Goal: Task Accomplishment & Management: Complete application form

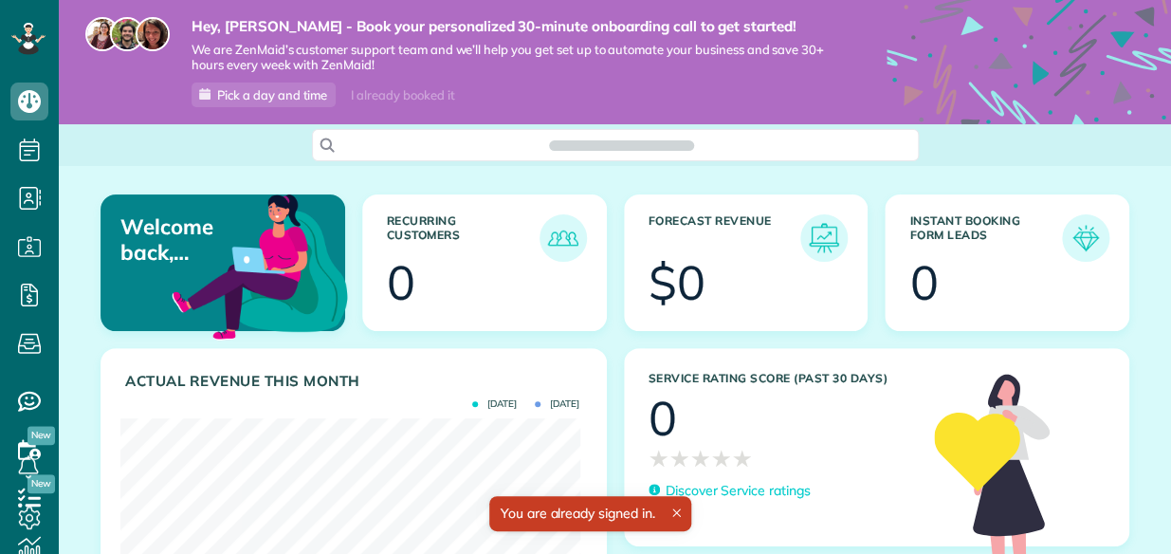
scroll to position [203, 459]
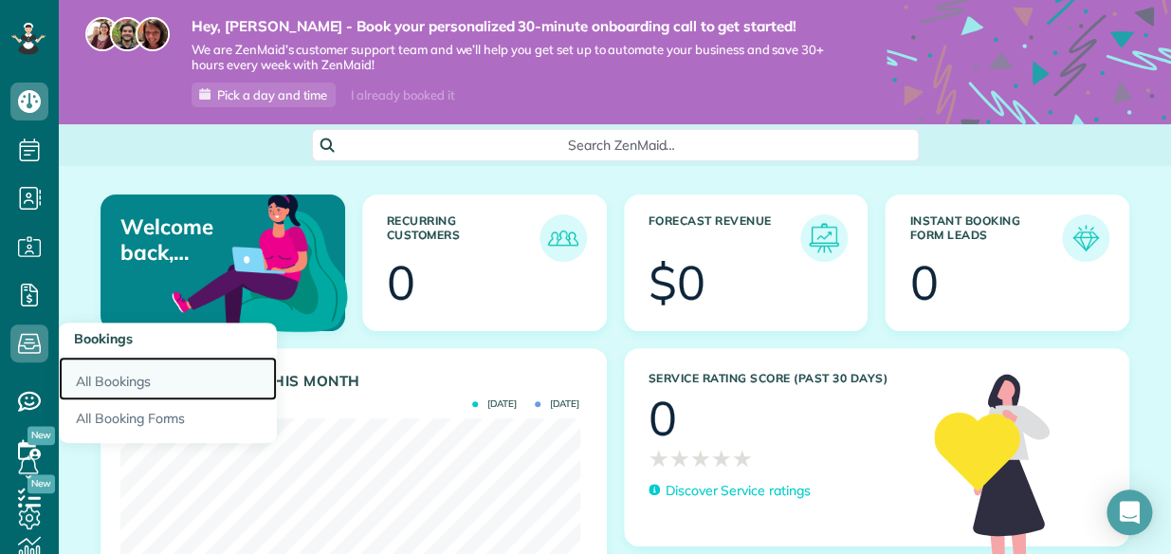
click at [94, 379] on link "All Bookings" at bounding box center [168, 379] width 218 height 44
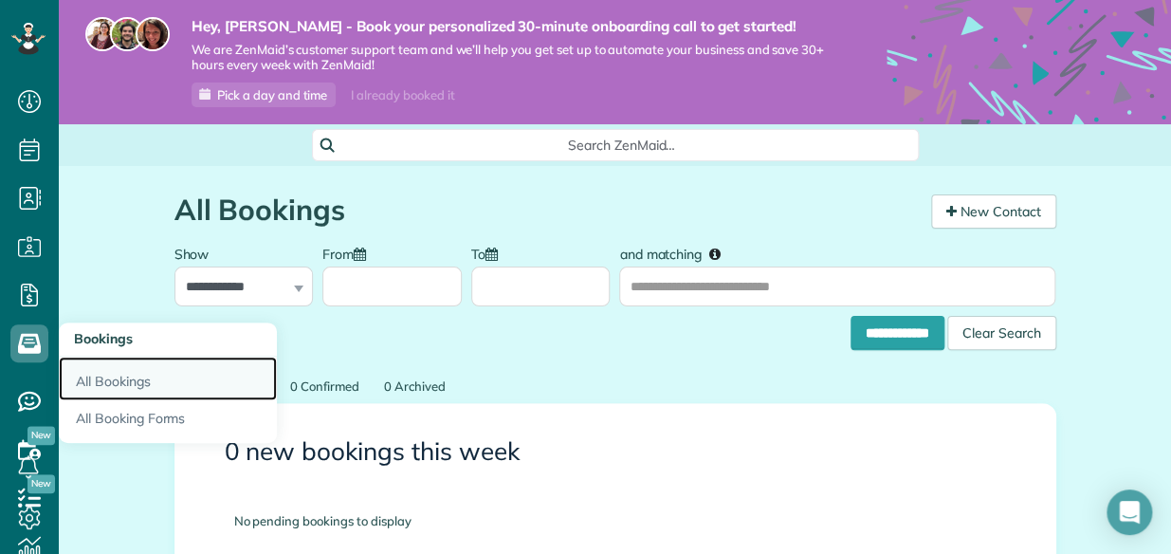
click at [112, 381] on link "All Bookings" at bounding box center [168, 379] width 218 height 44
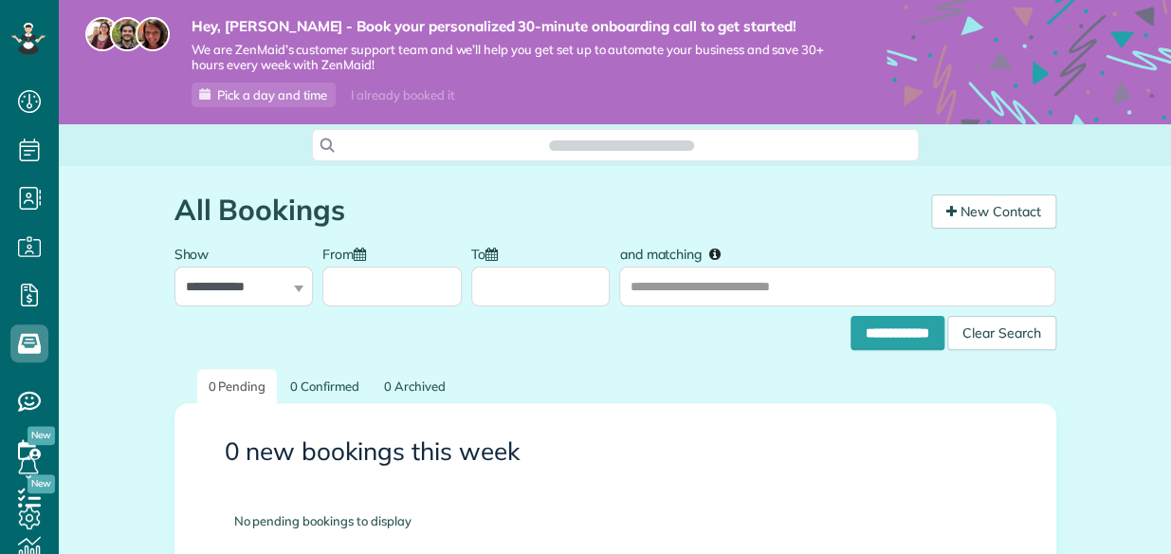
scroll to position [9, 9]
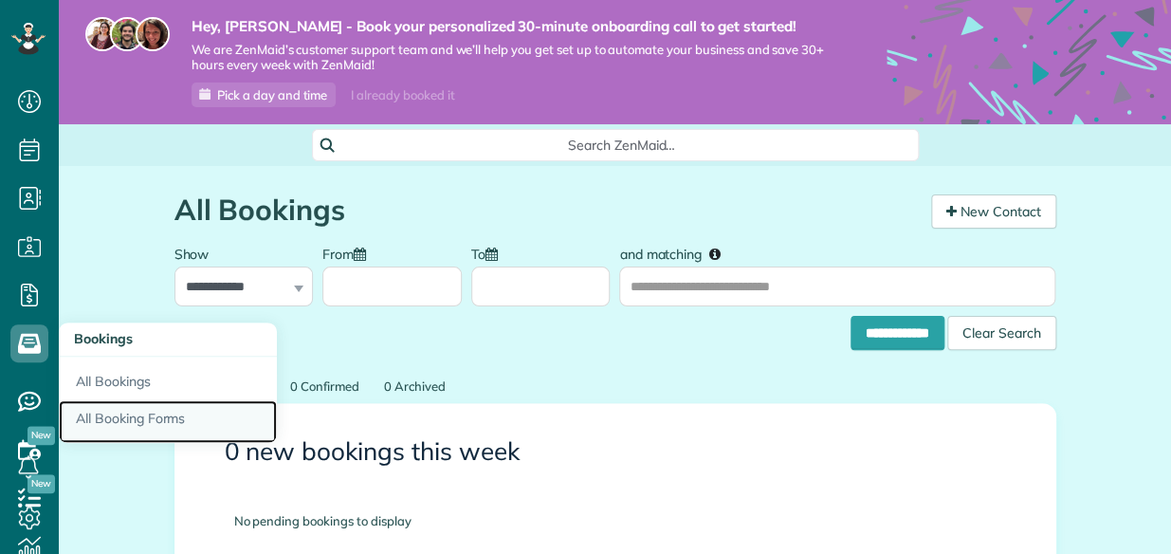
click at [91, 414] on link "All Booking Forms" at bounding box center [168, 422] width 218 height 44
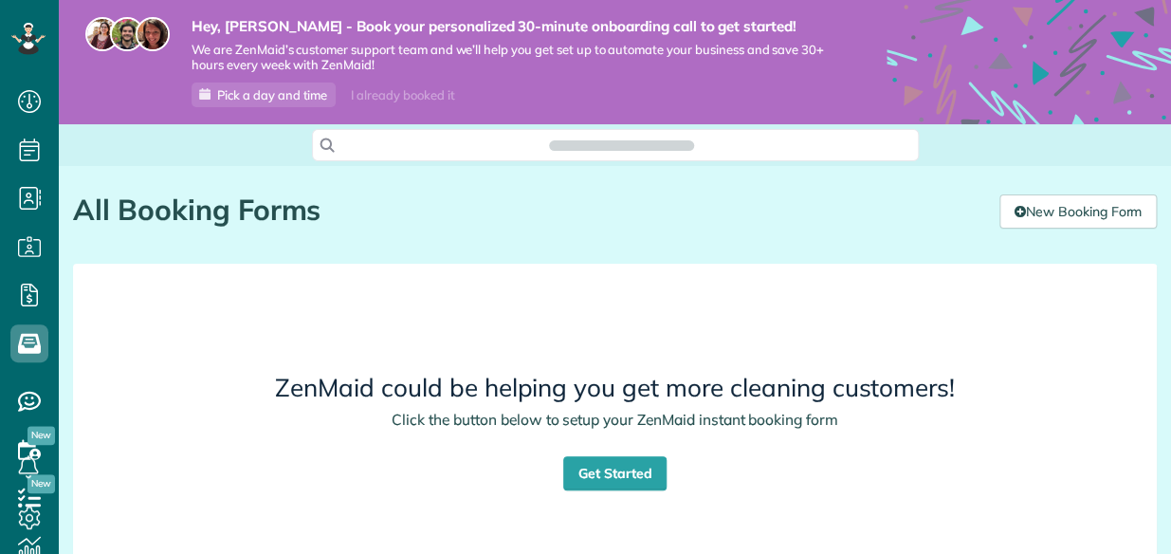
scroll to position [553, 58]
click at [1100, 213] on link "New Booking Form" at bounding box center [1078, 211] width 157 height 34
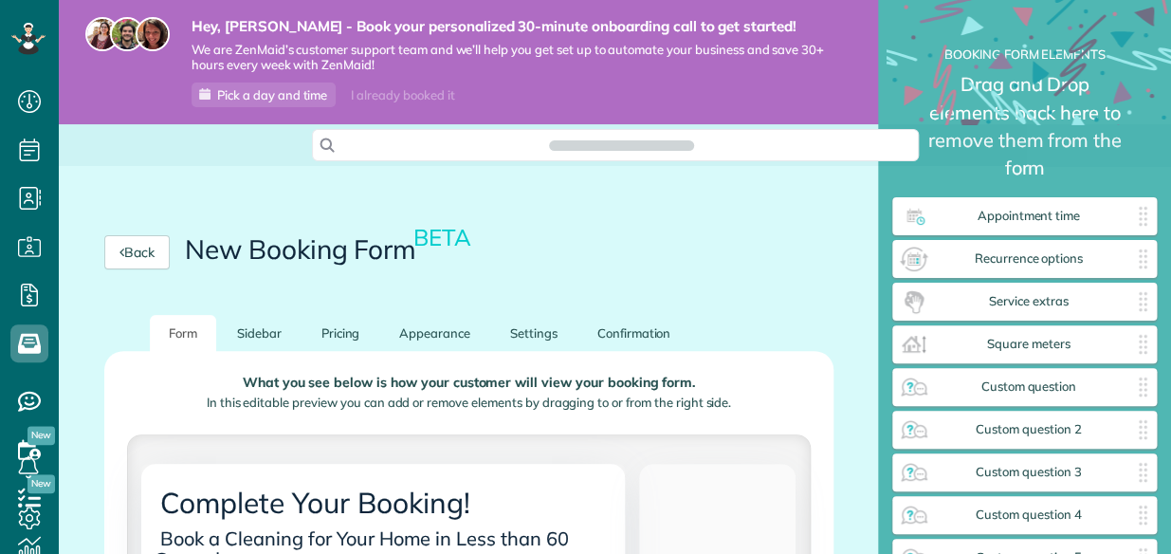
click at [1169, 121] on div "**********" at bounding box center [1024, 277] width 293 height 554
click at [745, 217] on div "Back New Booking Form BETA" at bounding box center [469, 252] width 820 height 125
click at [746, 233] on div "Back New Booking Form BETA" at bounding box center [469, 252] width 820 height 125
click at [837, 251] on div "Back New Booking Form BETA" at bounding box center [469, 252] width 820 height 125
click at [1171, 319] on html "Dashboard Scheduling Calendar View List View" at bounding box center [585, 277] width 1171 height 554
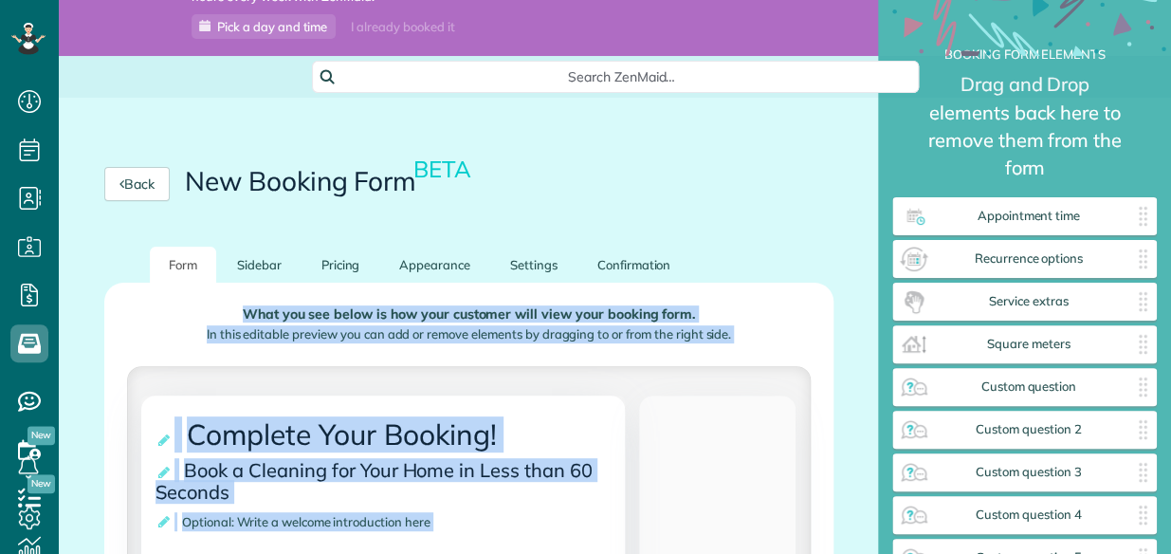
scroll to position [9, 0]
click at [770, 217] on div "Back New Booking Form BETA" at bounding box center [469, 183] width 820 height 125
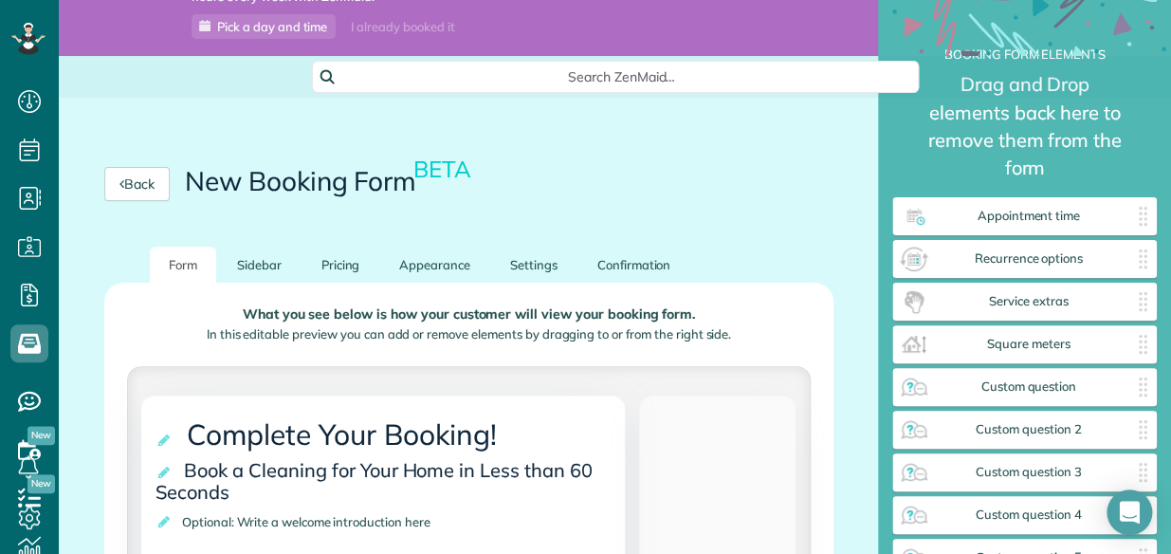
click at [798, 155] on div "Back New Booking Form BETA" at bounding box center [469, 183] width 820 height 125
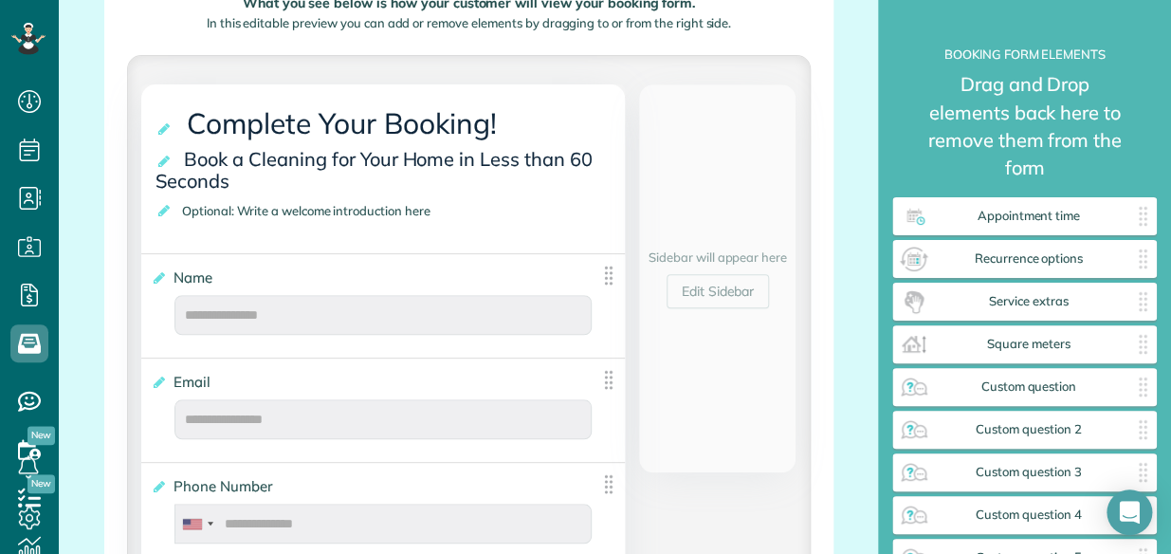
scroll to position [414, 0]
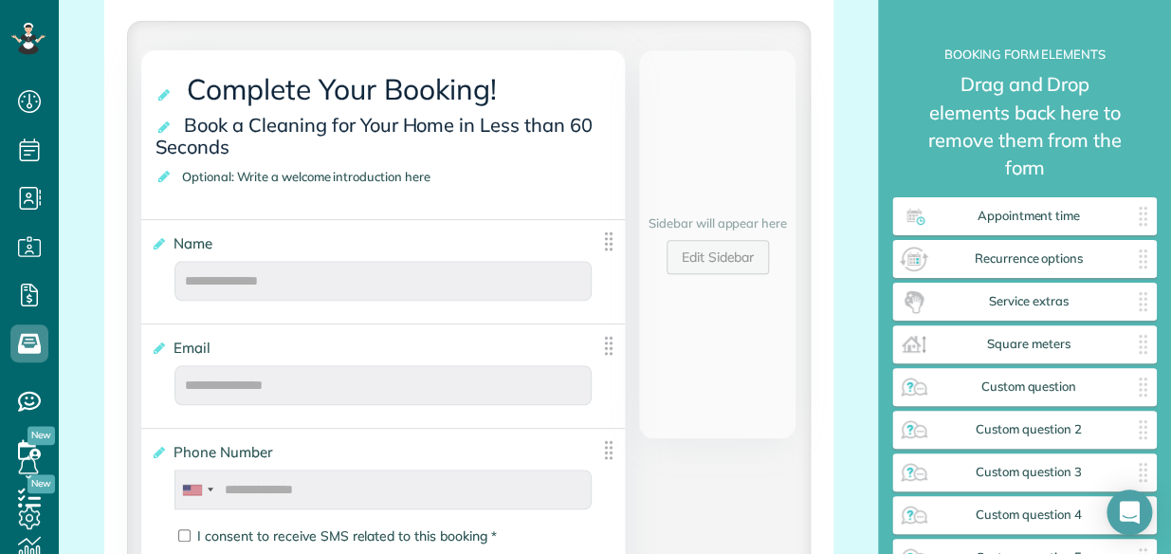
click at [706, 261] on link "Edit Sidebar" at bounding box center [718, 257] width 103 height 34
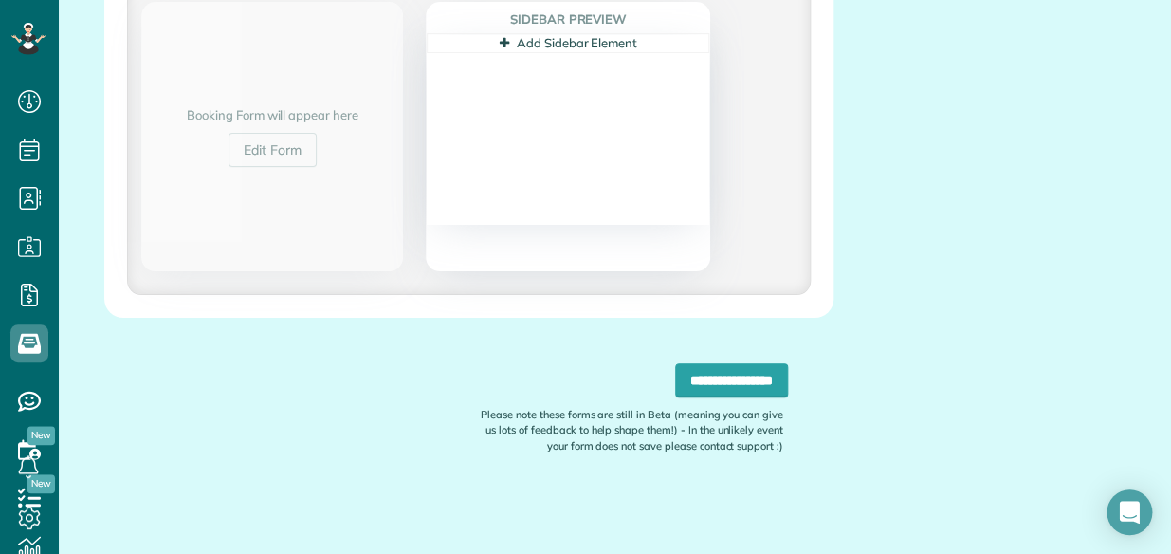
scroll to position [395, 0]
click at [598, 44] on link "Add Sidebar Element" at bounding box center [569, 43] width 138 height 15
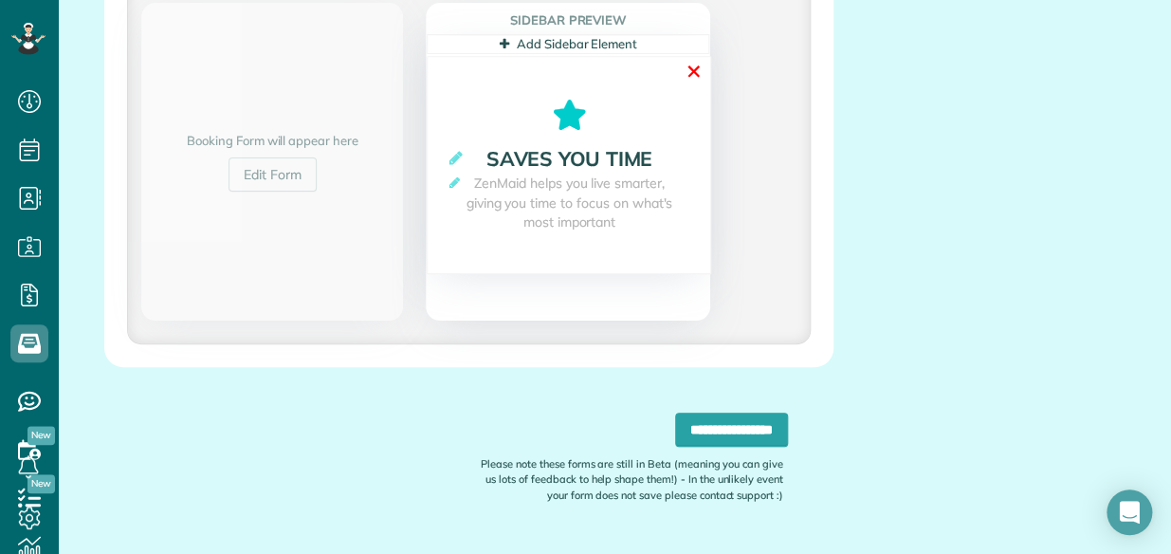
click at [692, 67] on link "✕" at bounding box center [693, 71] width 17 height 29
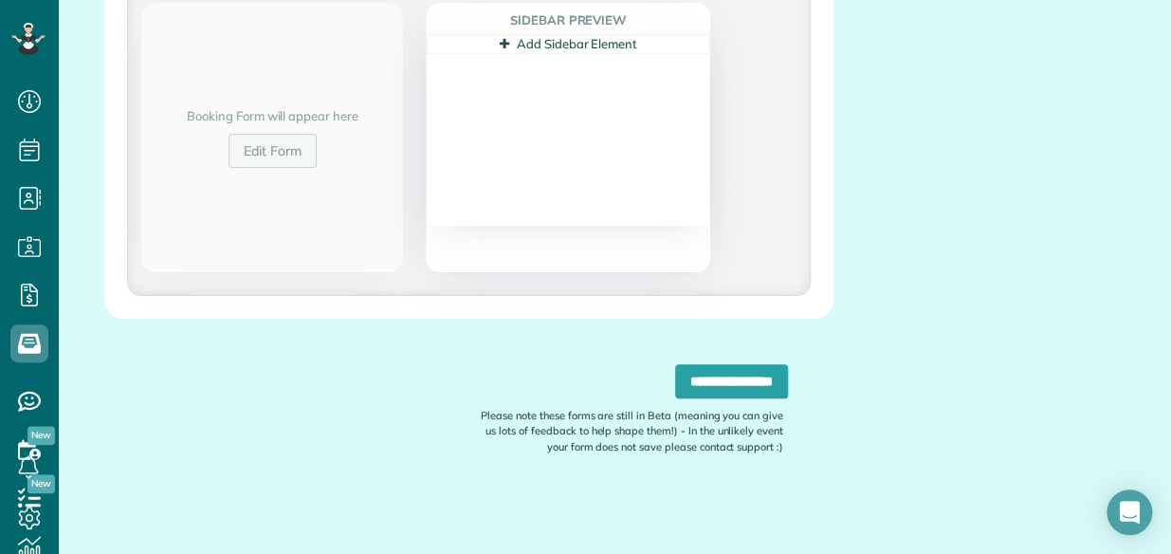
click at [294, 148] on link "Edit Form" at bounding box center [273, 151] width 88 height 34
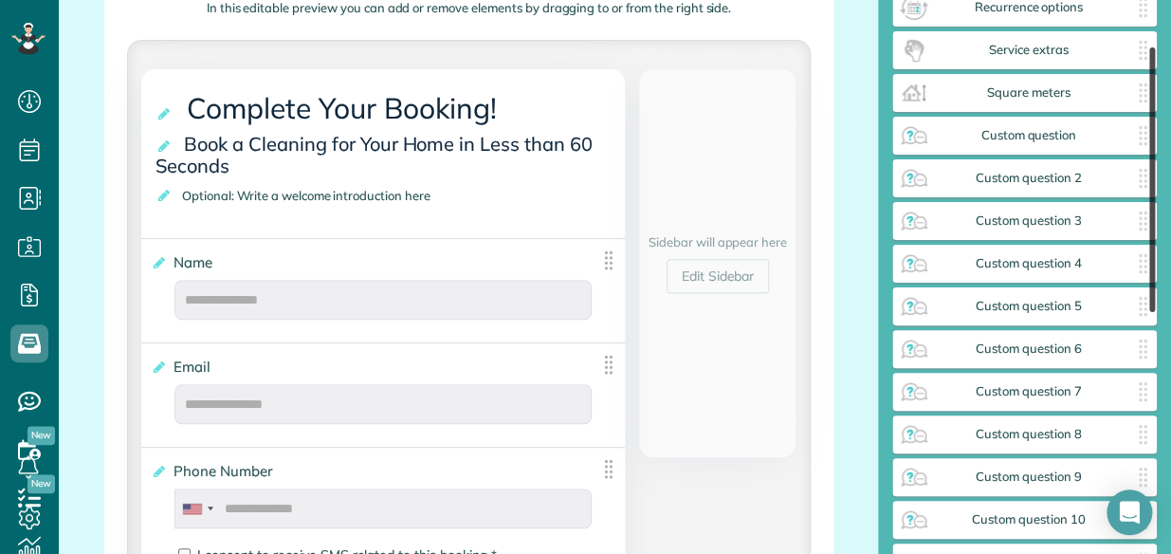
scroll to position [0, 0]
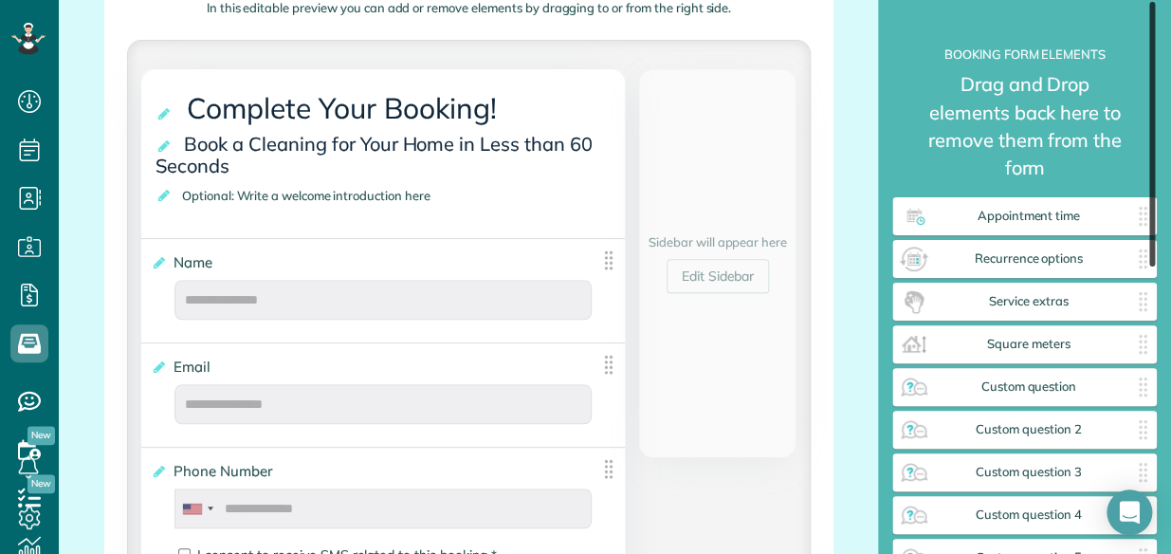
drag, startPoint x: 1153, startPoint y: 162, endPoint x: 1131, endPoint y: 82, distance: 83.8
click at [1131, 82] on div "**********" at bounding box center [1025, 277] width 265 height 554
click at [169, 195] on icon at bounding box center [165, 195] width 19 height 13
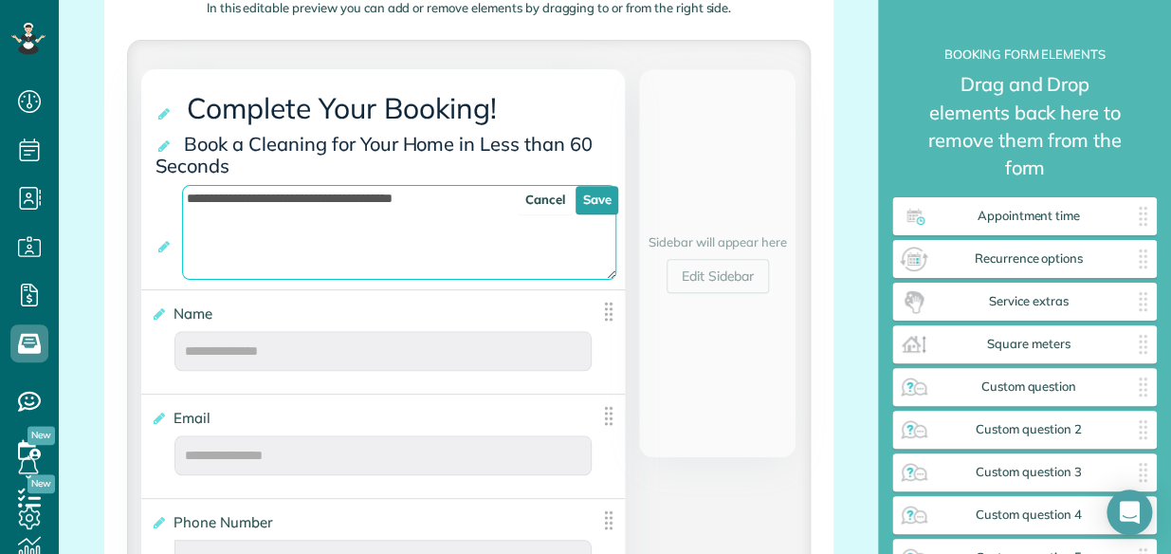
click at [248, 205] on textarea "**********" at bounding box center [399, 232] width 434 height 95
paste textarea "**********"
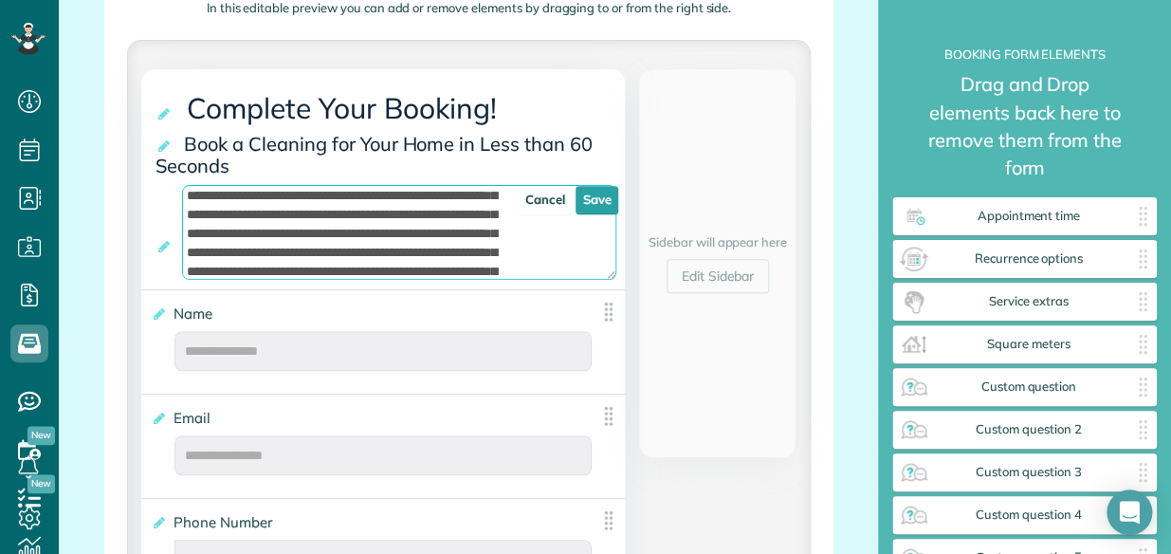
scroll to position [3, 0]
type textarea "**********"
click at [579, 195] on link "Save" at bounding box center [598, 200] width 44 height 28
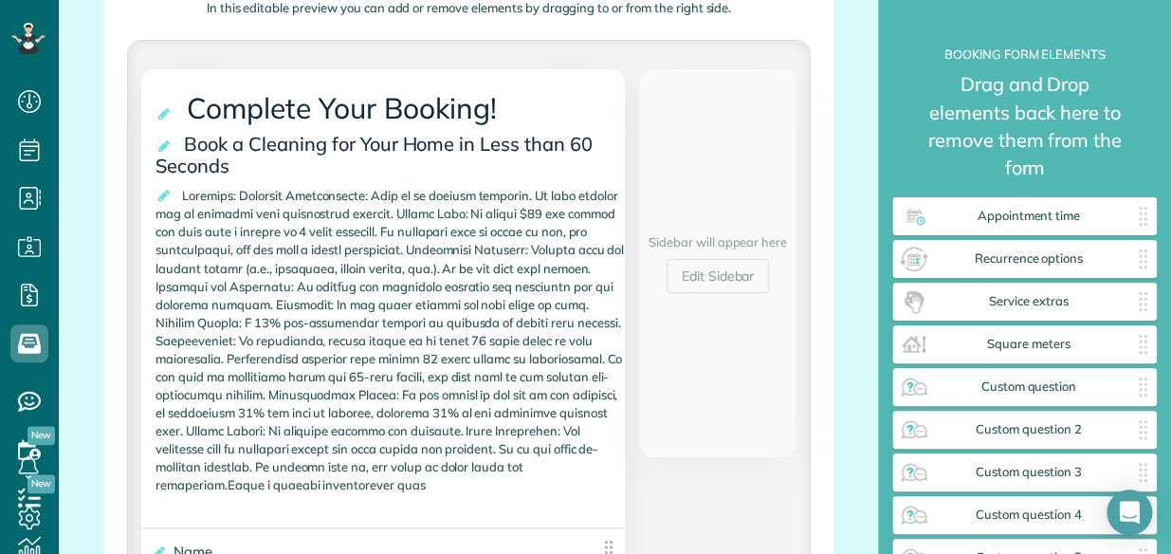
click at [706, 118] on div "Sidebar will appear here Edit Sidebar" at bounding box center [717, 263] width 156 height 388
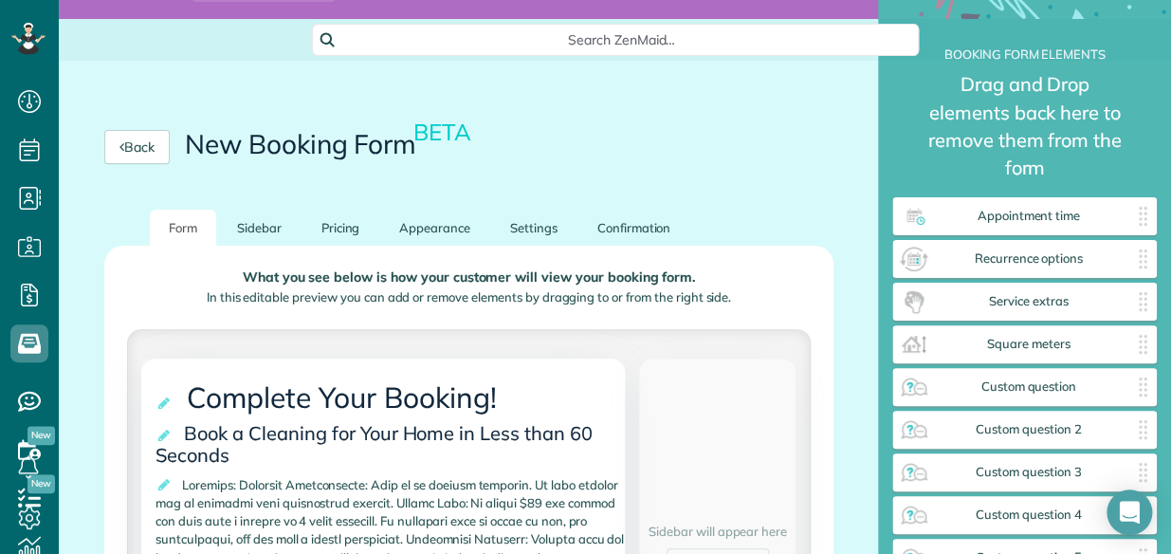
scroll to position [138, 0]
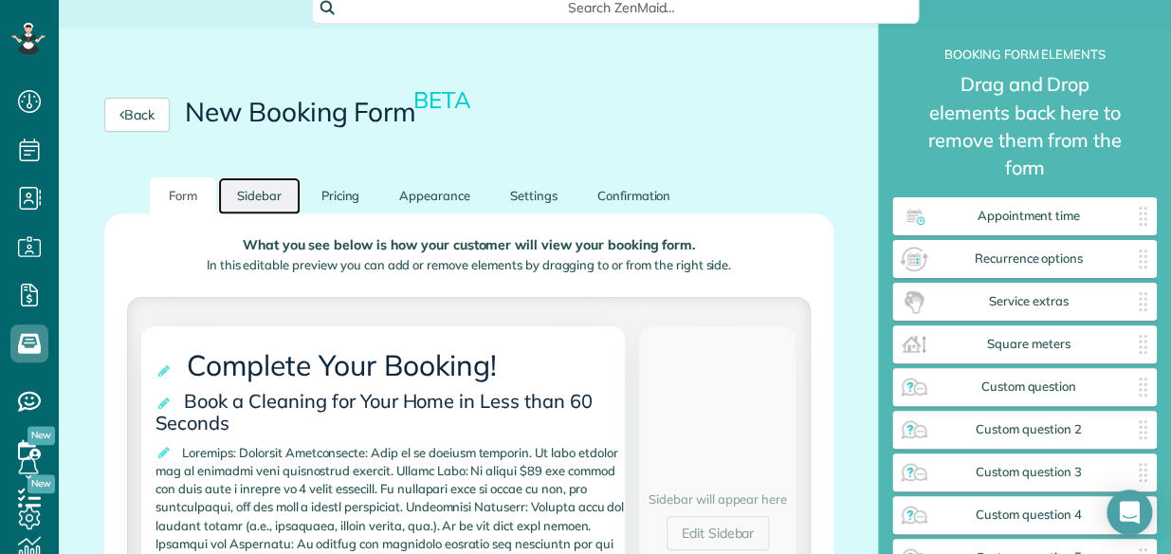
click at [256, 197] on link "Sidebar" at bounding box center [259, 195] width 83 height 37
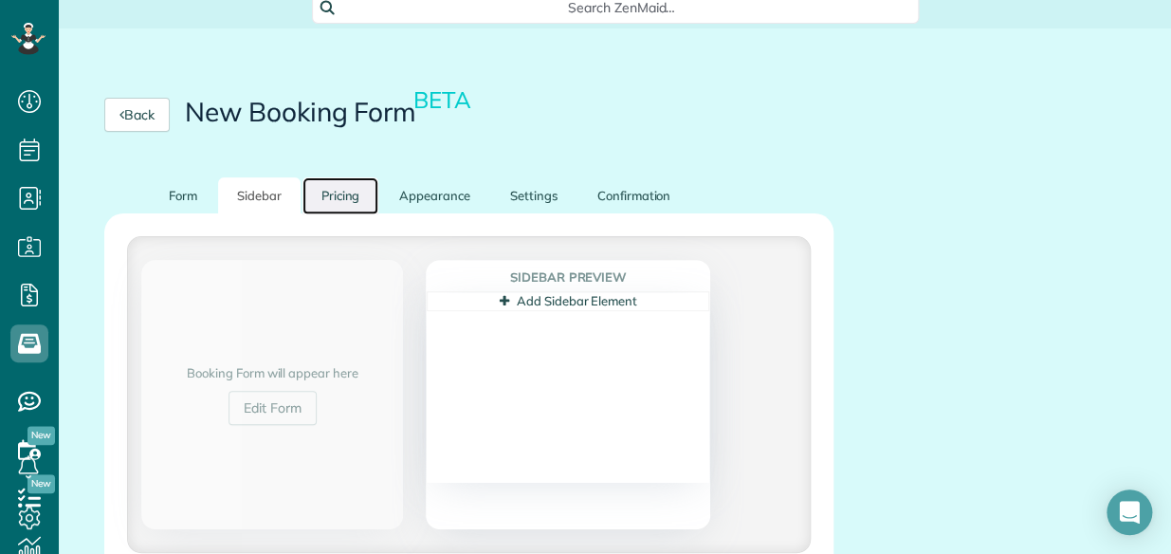
click at [332, 193] on link "Pricing" at bounding box center [341, 195] width 77 height 37
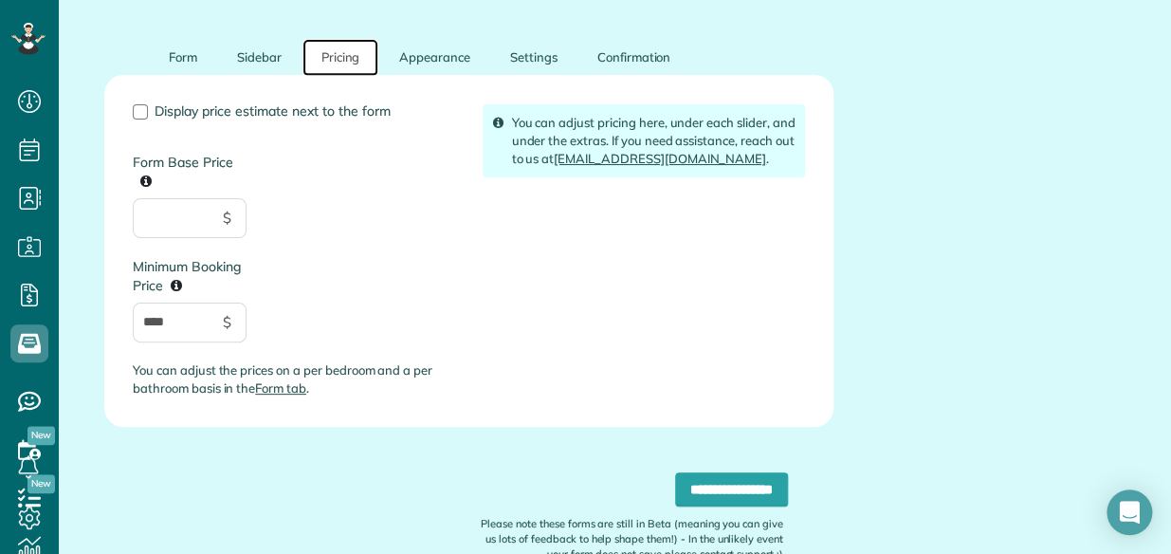
scroll to position [286, 0]
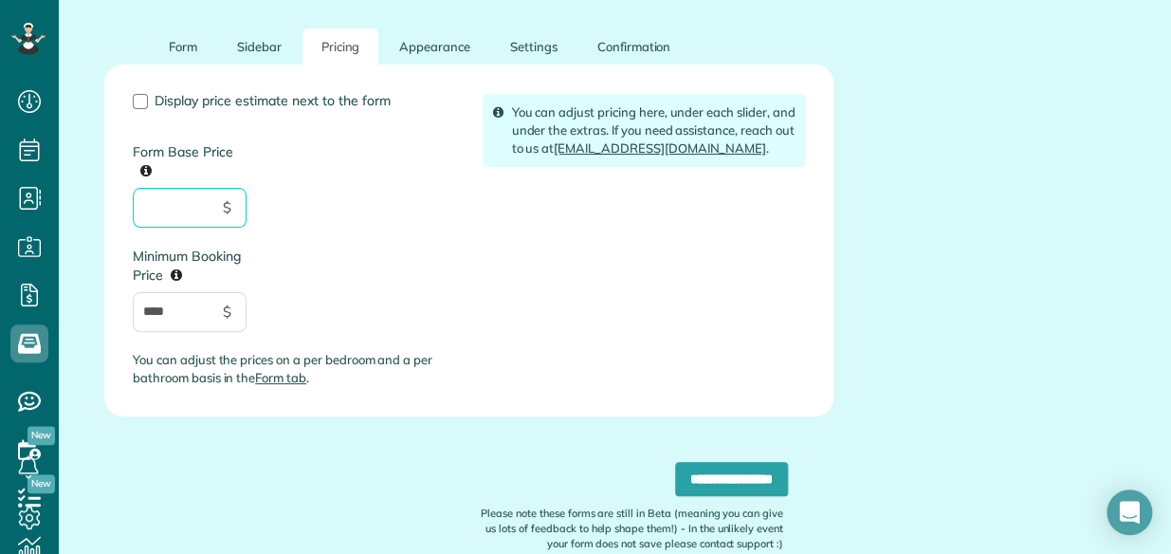
click at [152, 209] on input "Form Base Price" at bounding box center [190, 208] width 114 height 40
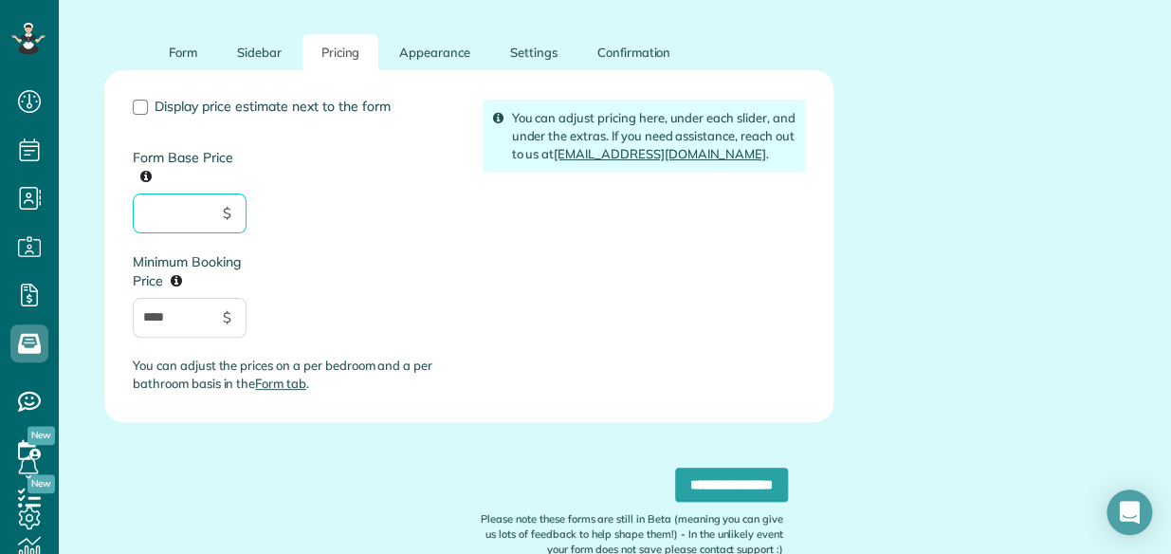
scroll to position [266, 0]
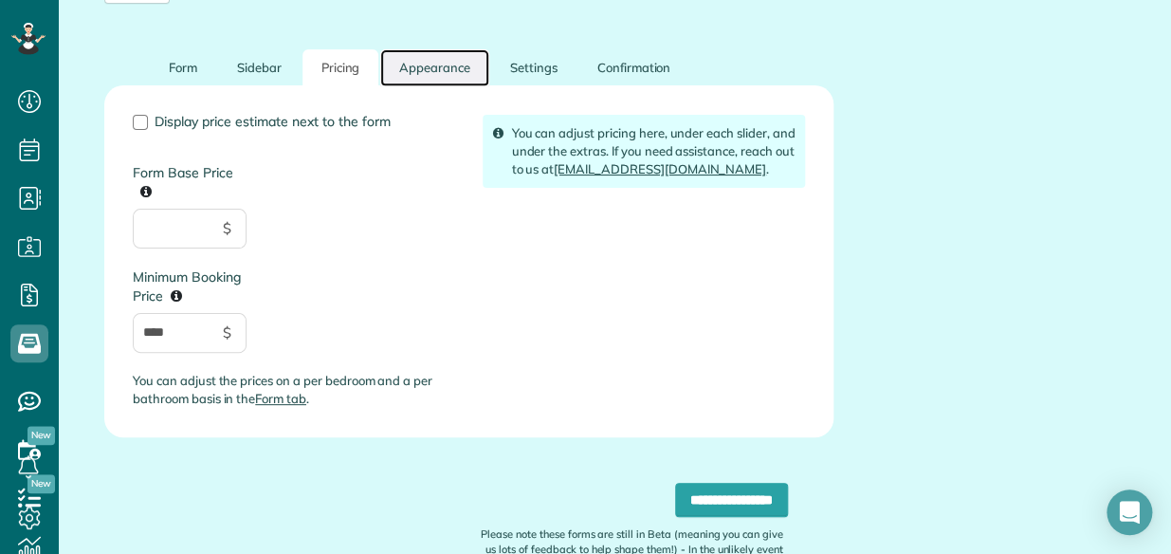
click at [450, 70] on link "Appearance" at bounding box center [434, 67] width 109 height 37
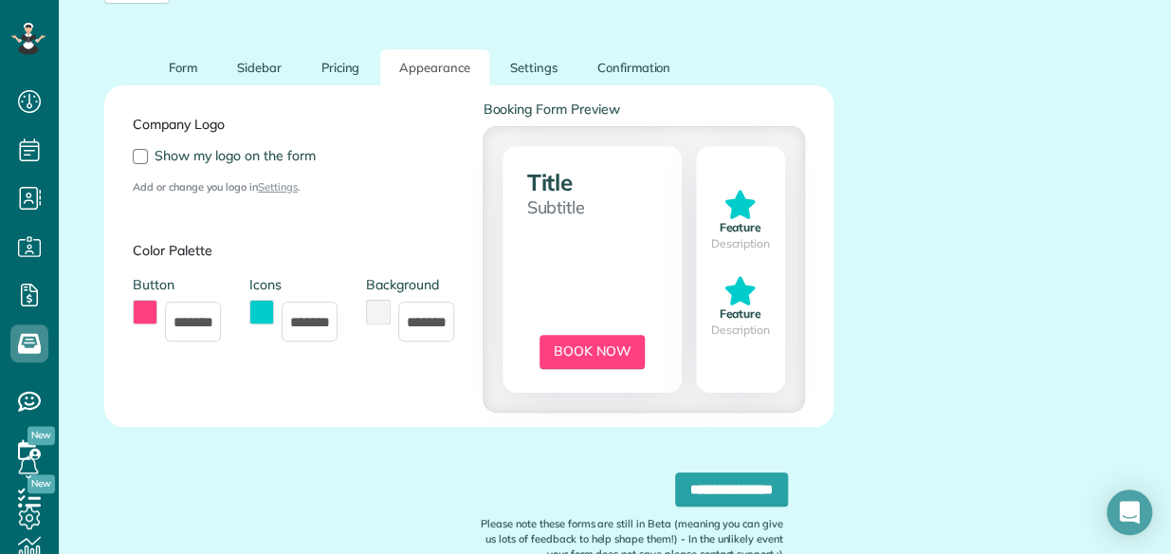
click at [264, 306] on button "toggle color picker dialog" at bounding box center [261, 312] width 25 height 25
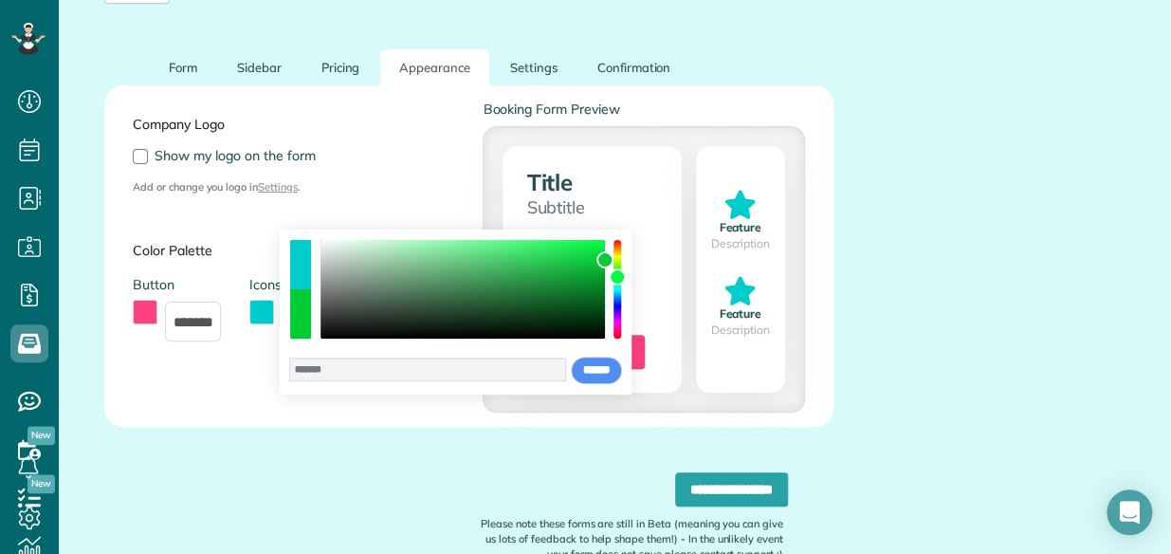
click at [616, 277] on div "color picker dialog" at bounding box center [618, 289] width 8 height 99
click at [592, 275] on div "color picker dialog" at bounding box center [463, 289] width 285 height 99
type input "*******"
click at [598, 249] on div "color picker dialog" at bounding box center [463, 289] width 285 height 99
click at [599, 363] on input "******" at bounding box center [596, 371] width 51 height 28
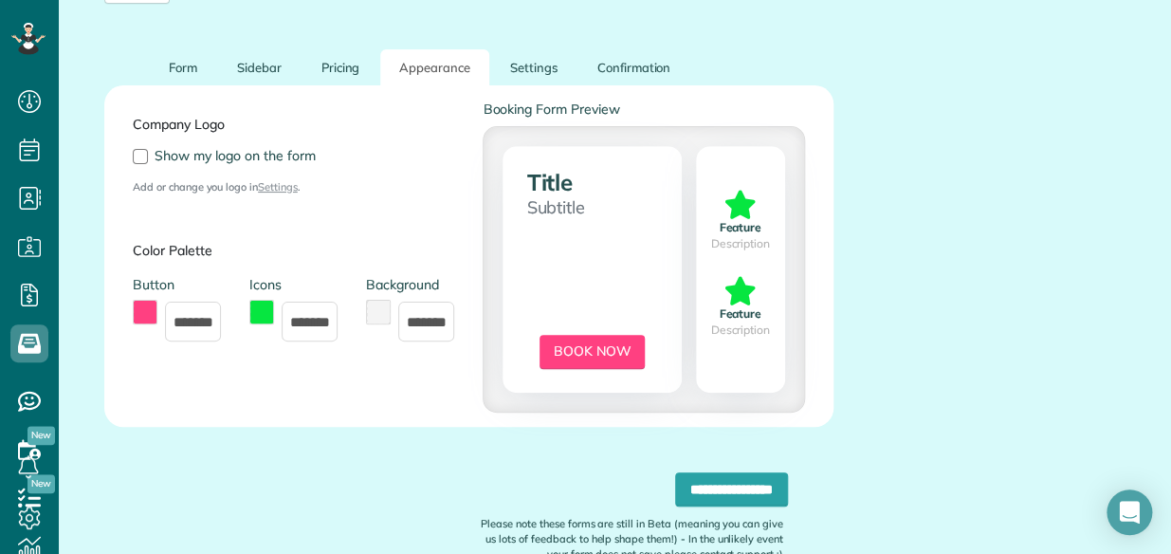
click at [262, 310] on button "toggle color picker dialog" at bounding box center [261, 312] width 25 height 25
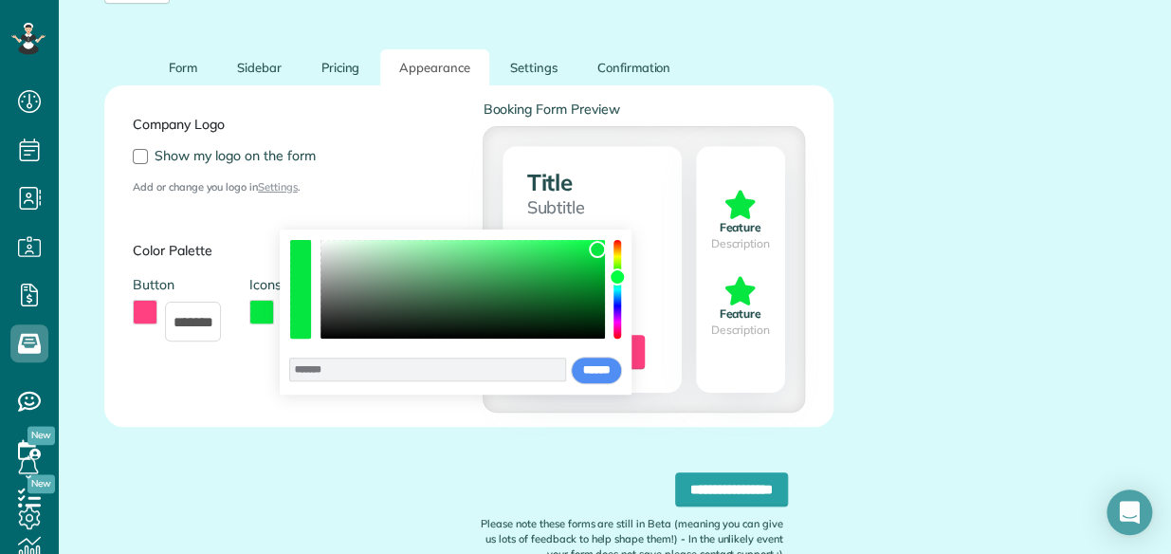
click at [387, 166] on div "Company Logo Show my logo on the form Add or change you logo in Settings ." at bounding box center [294, 148] width 350 height 96
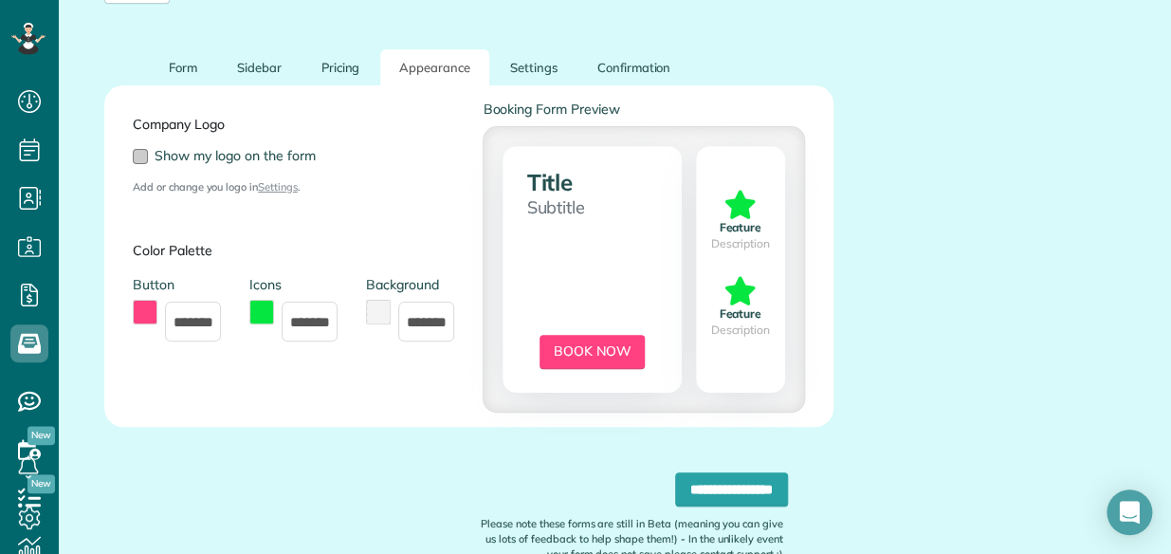
click at [138, 157] on div at bounding box center [140, 156] width 15 height 15
click at [534, 66] on link "Settings" at bounding box center [533, 67] width 85 height 37
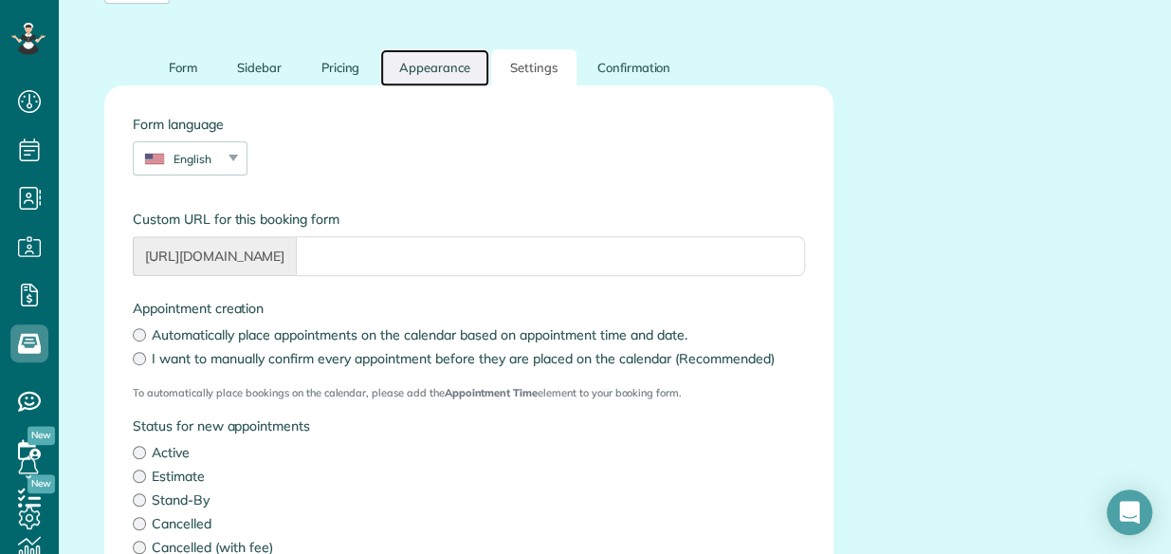
click at [436, 64] on link "Appearance" at bounding box center [434, 67] width 109 height 37
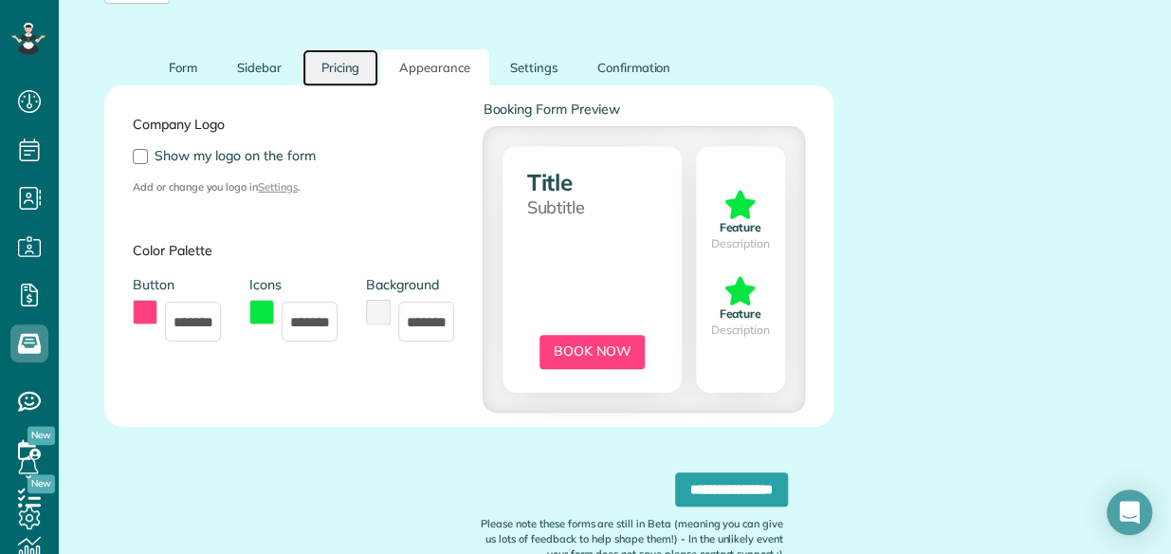
click at [322, 66] on link "Pricing" at bounding box center [341, 67] width 77 height 37
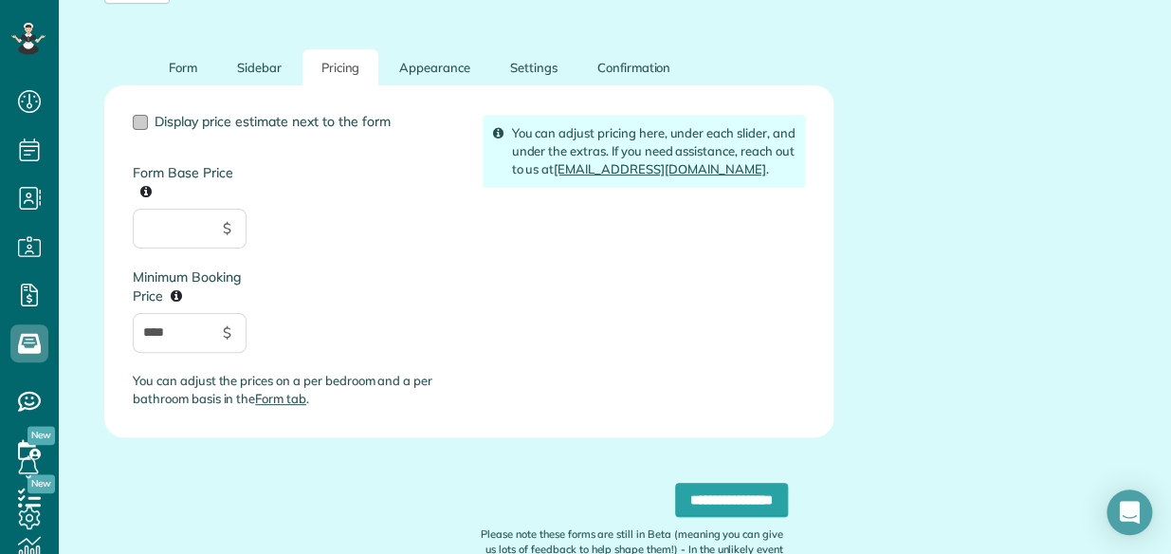
click at [137, 122] on div at bounding box center [140, 122] width 15 height 15
click at [152, 228] on input "Form Base Price" at bounding box center [190, 229] width 114 height 40
click at [365, 209] on div "Display price estimate next to the form Form Base Price $ Minimum Booking Price…" at bounding box center [294, 269] width 350 height 308
click at [269, 66] on link "Sidebar" at bounding box center [259, 67] width 83 height 37
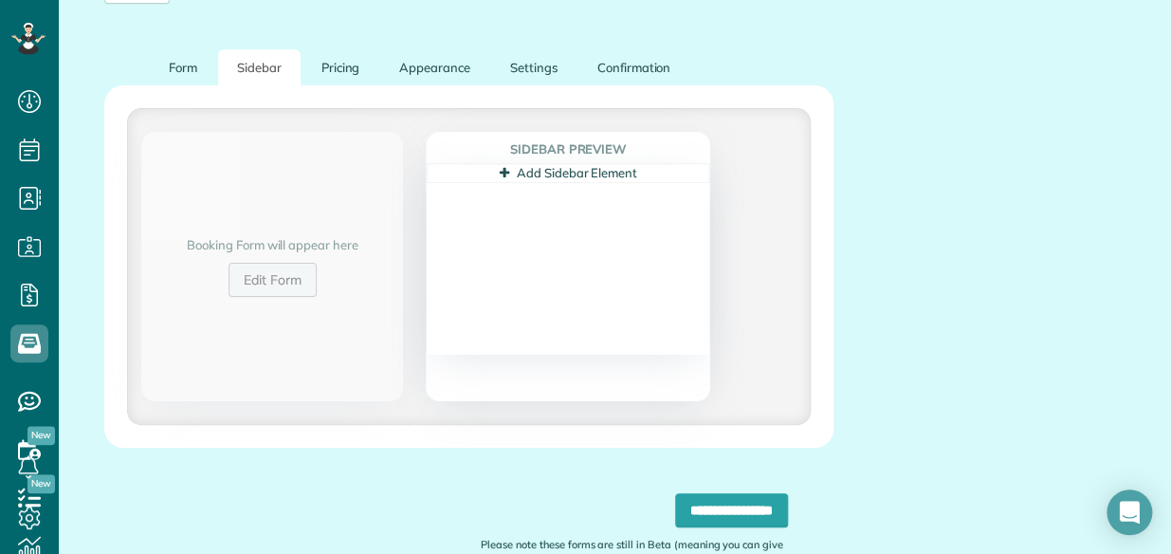
click at [249, 284] on link "Edit Form" at bounding box center [273, 280] width 88 height 34
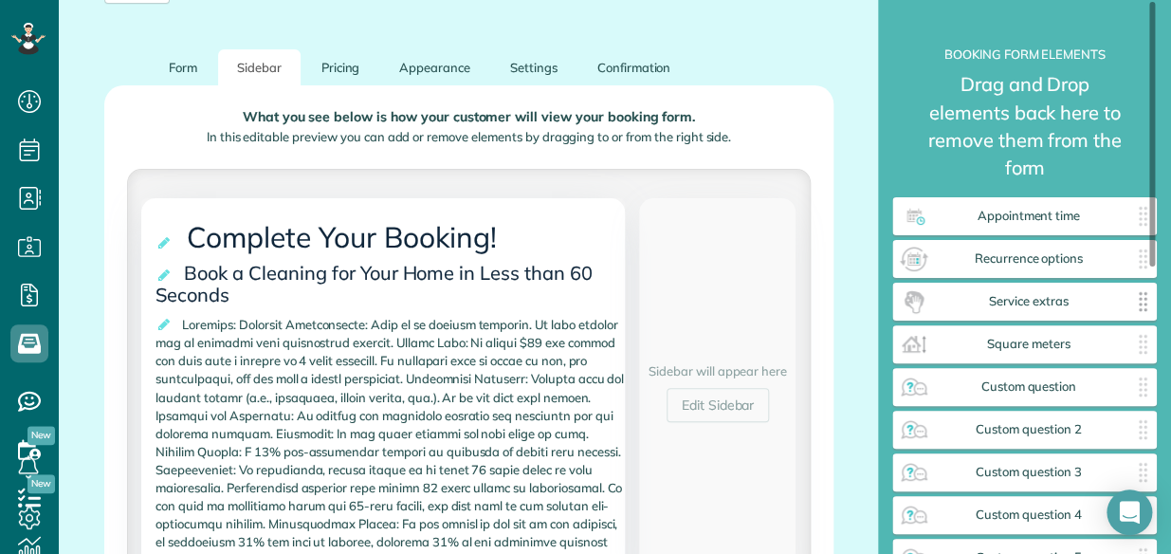
click at [970, 299] on span "Service extras" at bounding box center [1028, 301] width 198 height 15
click at [1003, 300] on span "Service extras" at bounding box center [1028, 301] width 198 height 15
click at [1009, 217] on span "Appointment time" at bounding box center [1028, 216] width 198 height 15
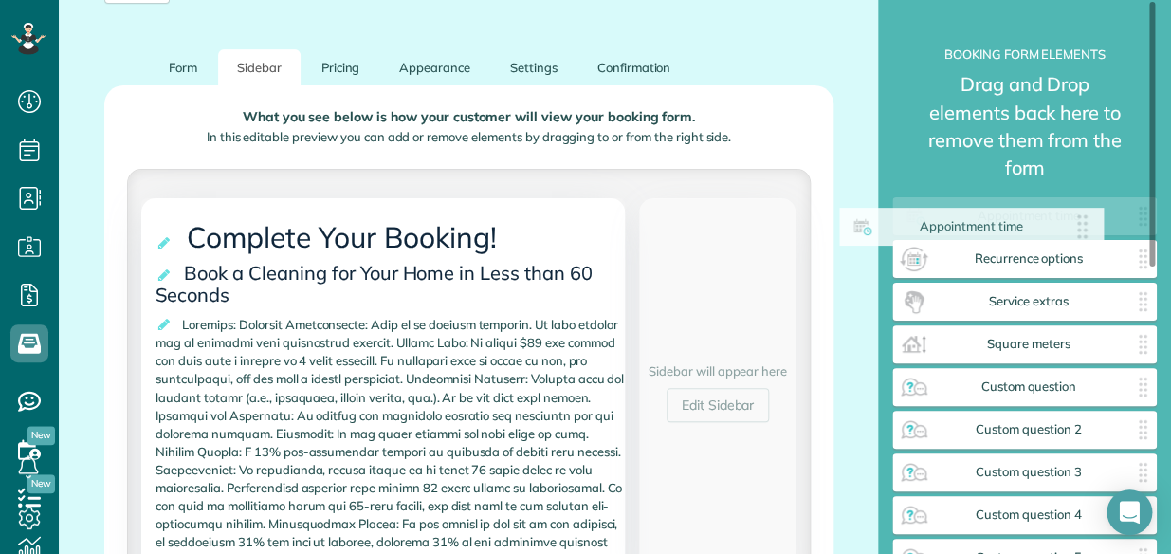
drag, startPoint x: 1009, startPoint y: 217, endPoint x: 946, endPoint y: 228, distance: 64.4
